Goal: Task Accomplishment & Management: Use online tool/utility

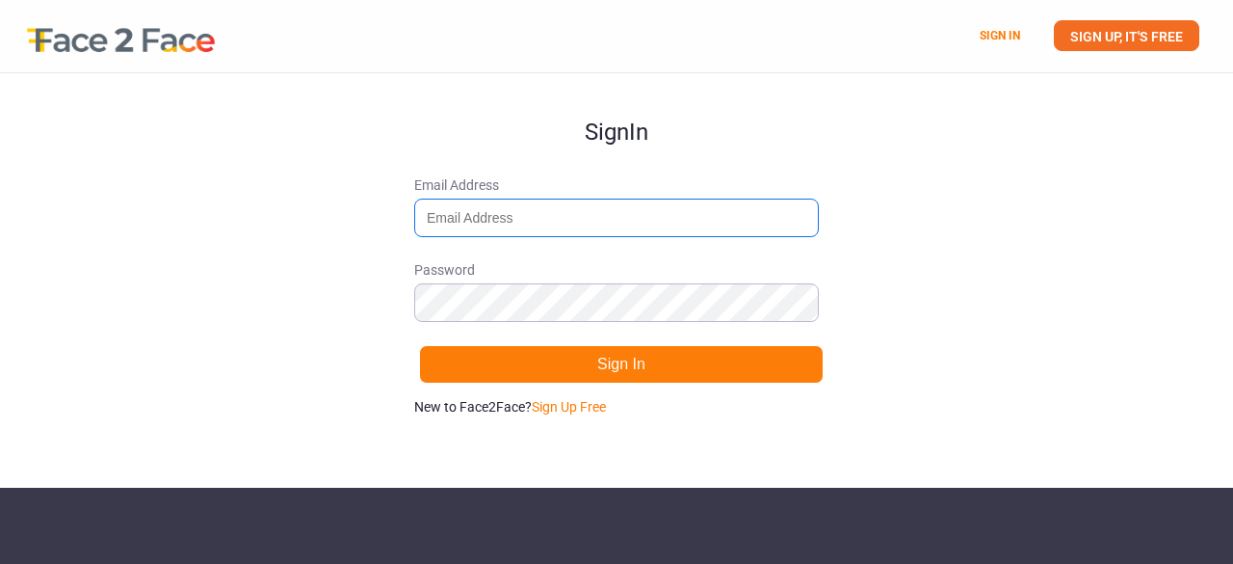
click at [540, 222] on input "Email Address" at bounding box center [616, 217] width 405 height 39
click at [540, 222] on input "sneha" at bounding box center [616, 217] width 405 height 39
type input "[EMAIL_ADDRESS][DOMAIN_NAME]"
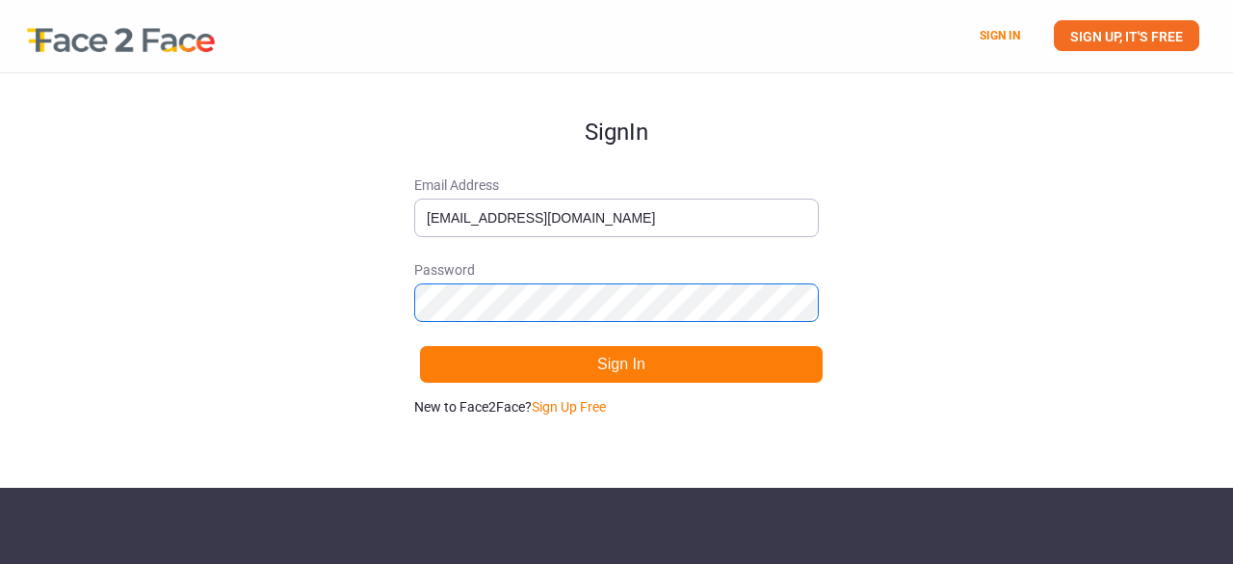
click at [419, 345] on button "Sign In" at bounding box center [621, 364] width 405 height 39
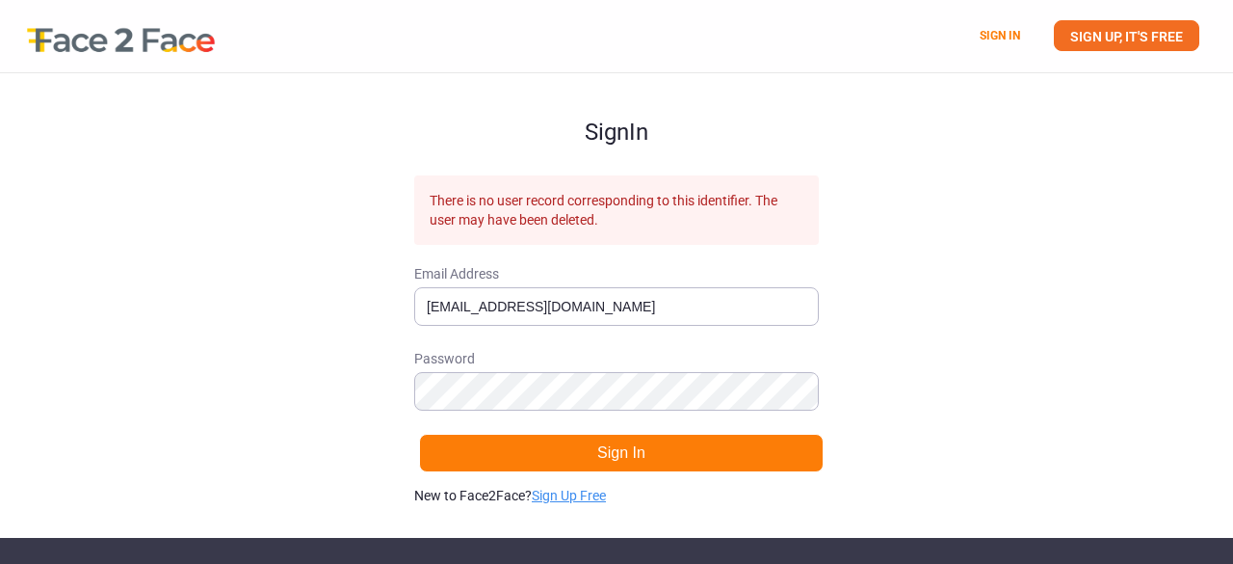
click at [579, 489] on link "Sign Up Free" at bounding box center [569, 495] width 74 height 15
click at [981, 29] on link "SIGN IN" at bounding box center [1000, 35] width 40 height 13
click at [1164, 40] on link "SIGN UP, IT'S FREE" at bounding box center [1126, 35] width 145 height 31
click at [1118, 57] on div "SIGN IN SIGN UP, IT'S FREE" at bounding box center [616, 36] width 1233 height 72
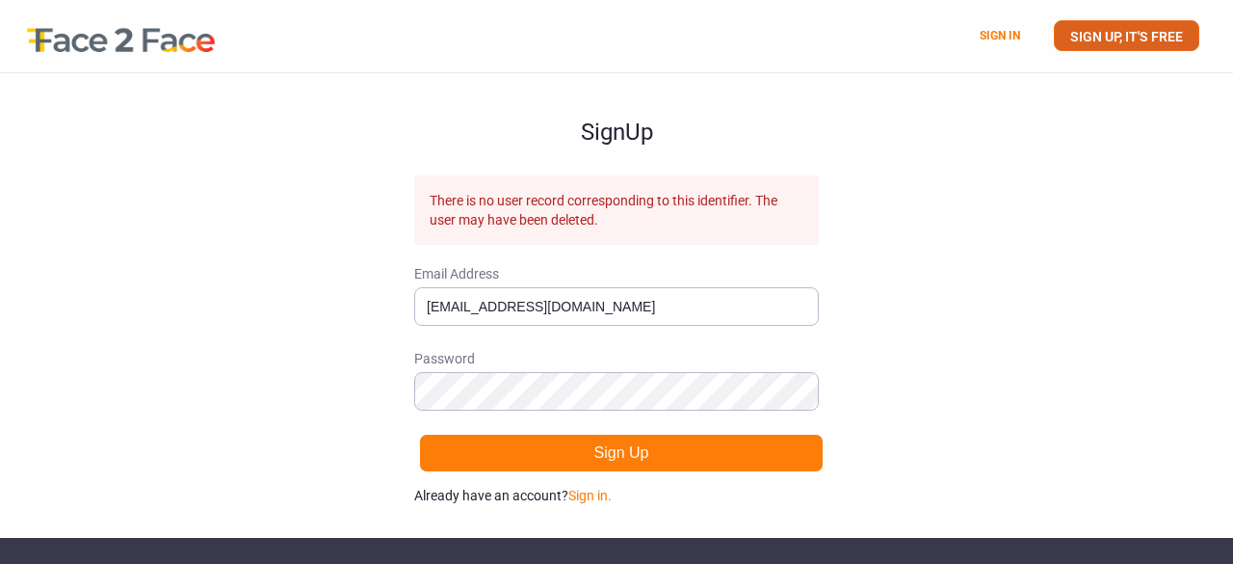
click at [1097, 45] on link "SIGN UP, IT'S FREE" at bounding box center [1126, 35] width 145 height 31
click at [593, 489] on link "Sign in." at bounding box center [590, 495] width 43 height 15
click at [593, 489] on link "Sign Up Free" at bounding box center [569, 495] width 74 height 15
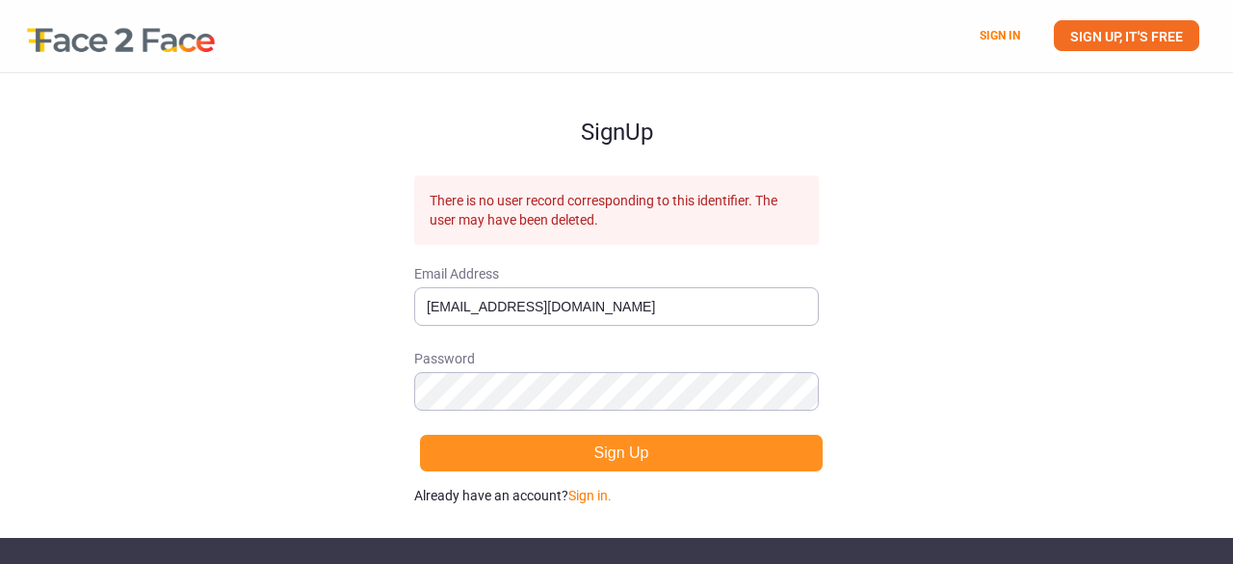
click at [630, 451] on button "Sign Up" at bounding box center [621, 453] width 405 height 39
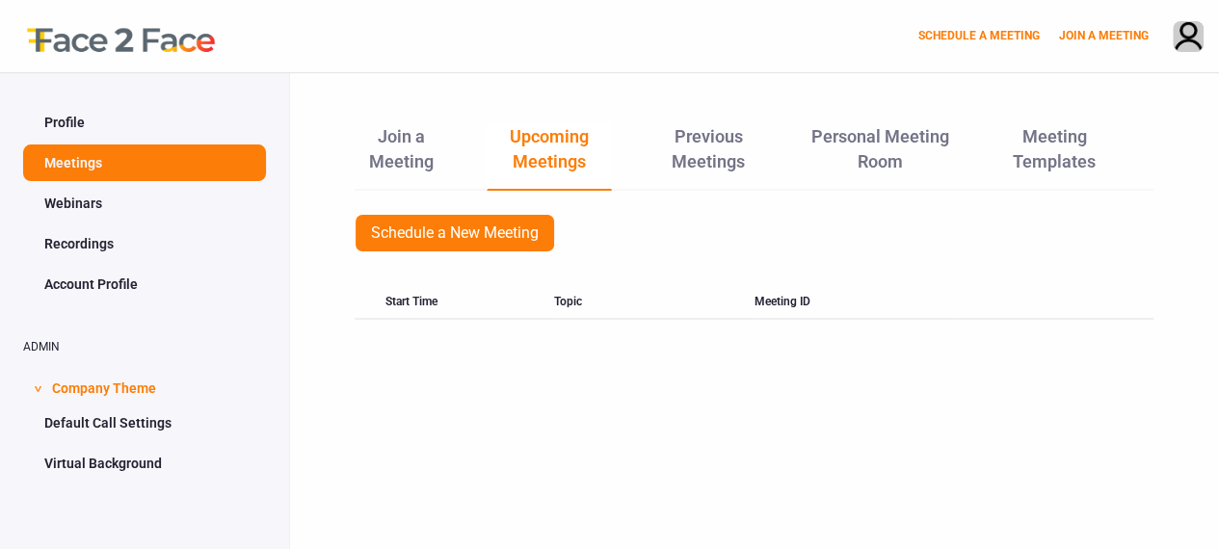
click at [160, 192] on link "Webinars" at bounding box center [144, 203] width 243 height 37
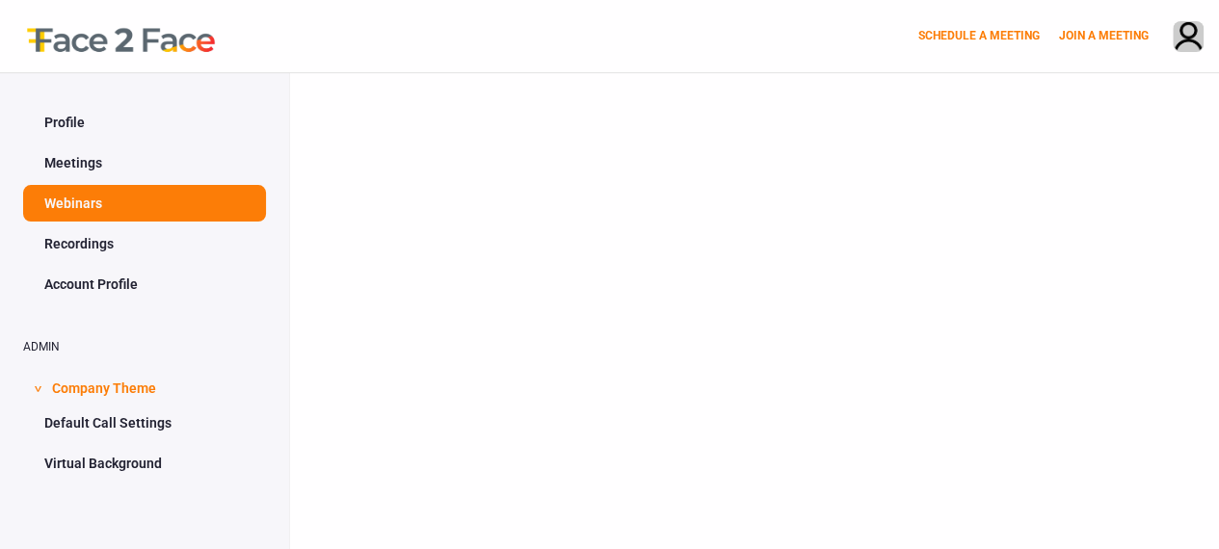
click at [160, 192] on link "Webinars" at bounding box center [144, 203] width 243 height 37
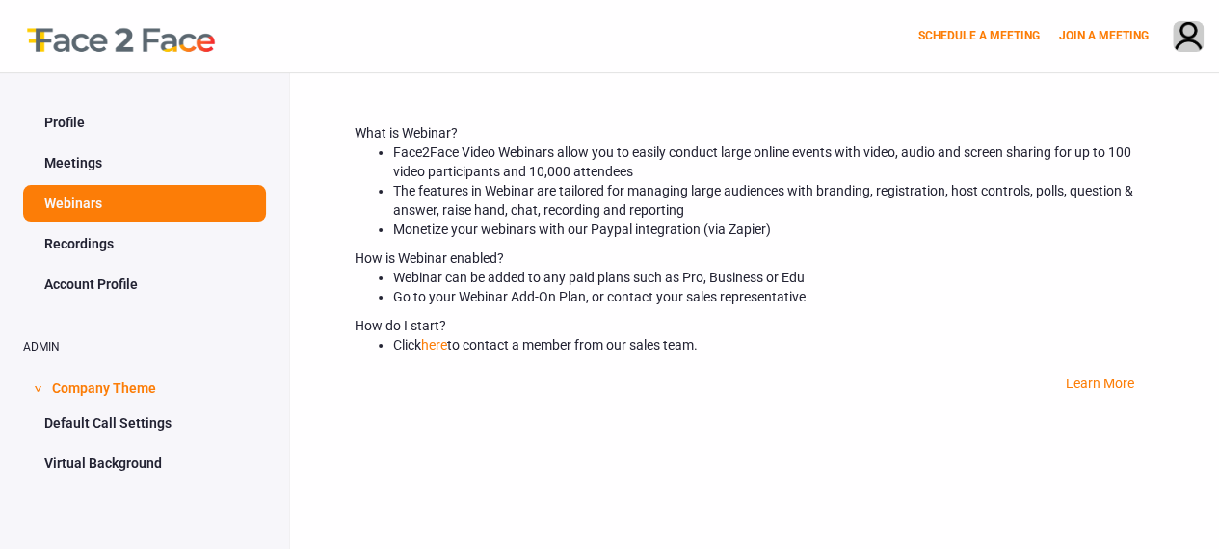
click at [150, 254] on link "Recordings" at bounding box center [144, 243] width 243 height 37
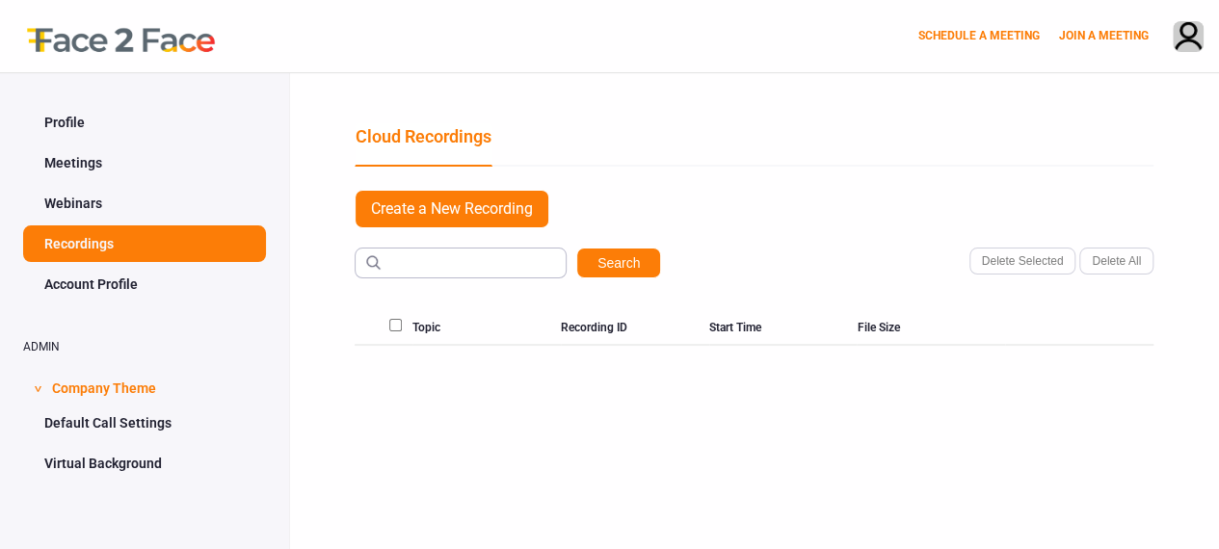
click at [93, 193] on link "Webinars" at bounding box center [144, 203] width 243 height 37
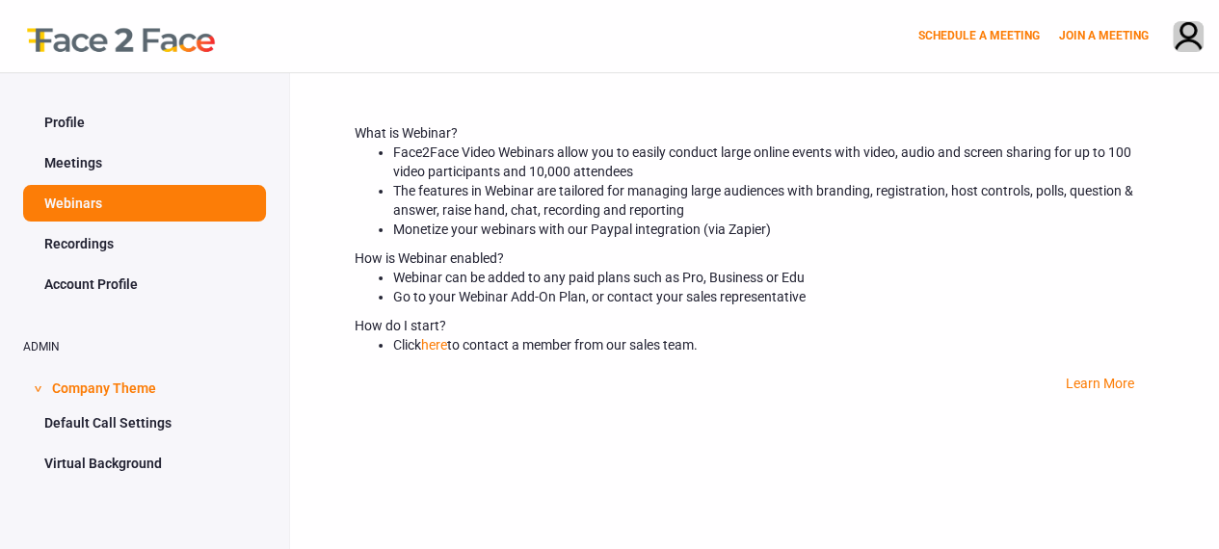
click at [153, 231] on link "Recordings" at bounding box center [144, 243] width 243 height 37
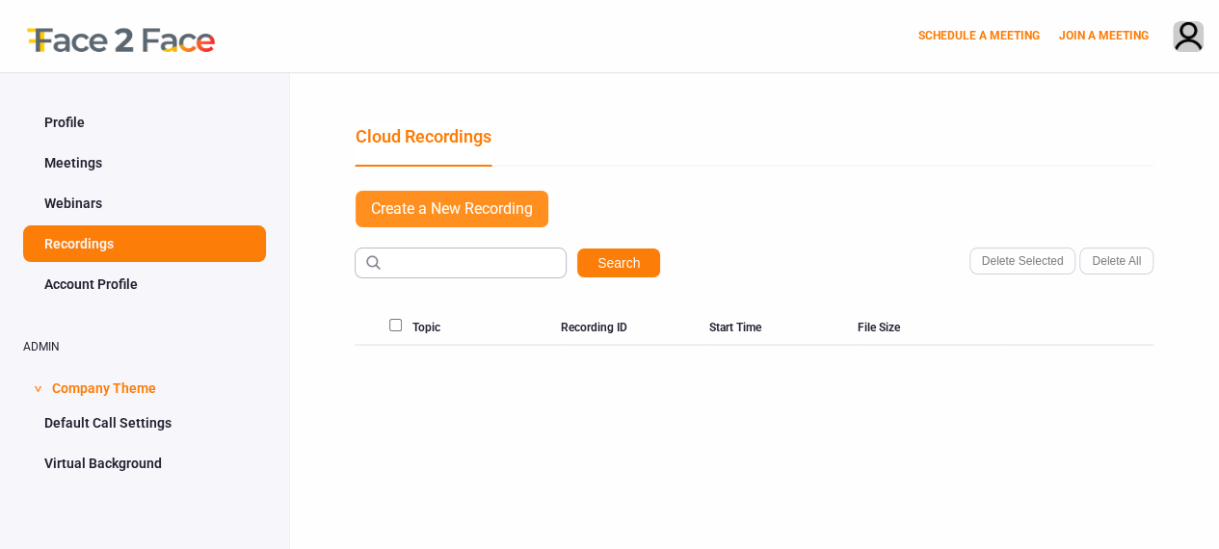
click at [422, 206] on link "Create a New Recording" at bounding box center [452, 209] width 195 height 39
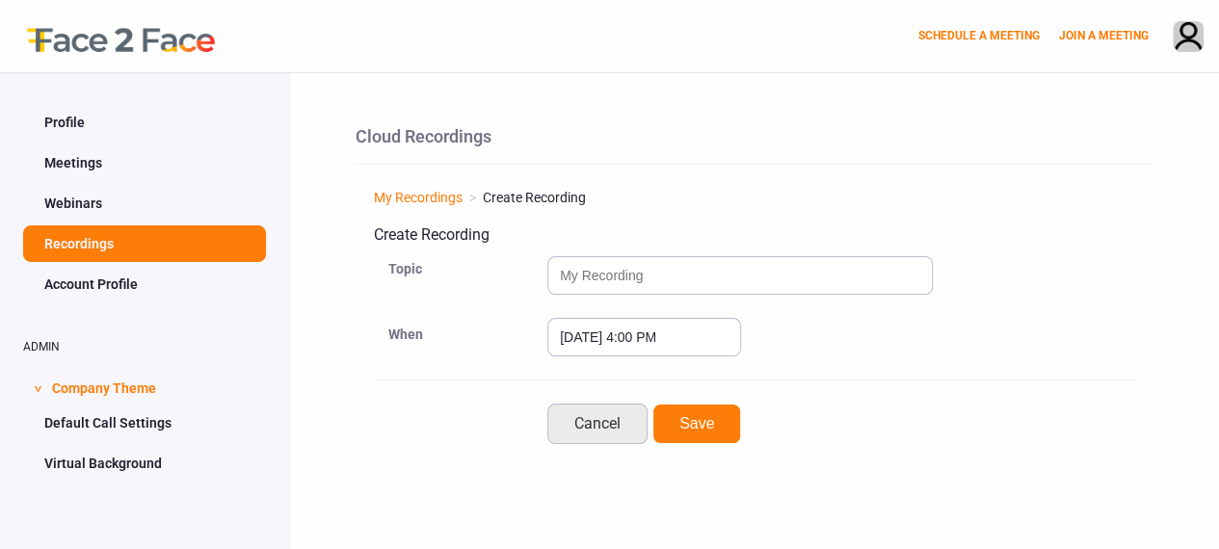
click at [615, 411] on link "Cancel" at bounding box center [597, 424] width 100 height 40
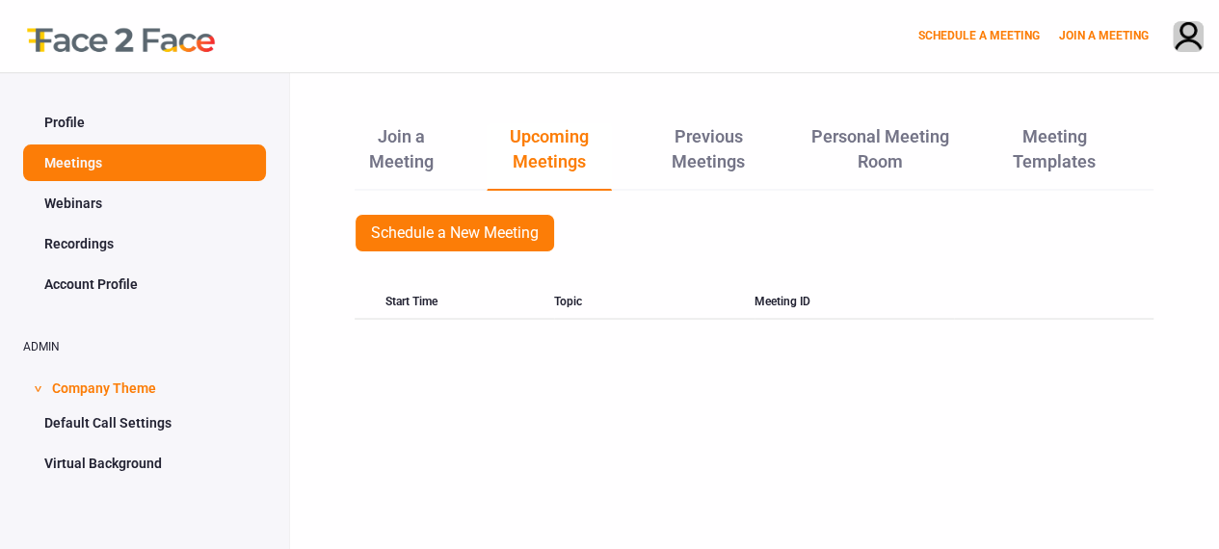
click at [122, 458] on link "Virtual Background" at bounding box center [144, 463] width 243 height 37
